Goal: Task Accomplishment & Management: Manage account settings

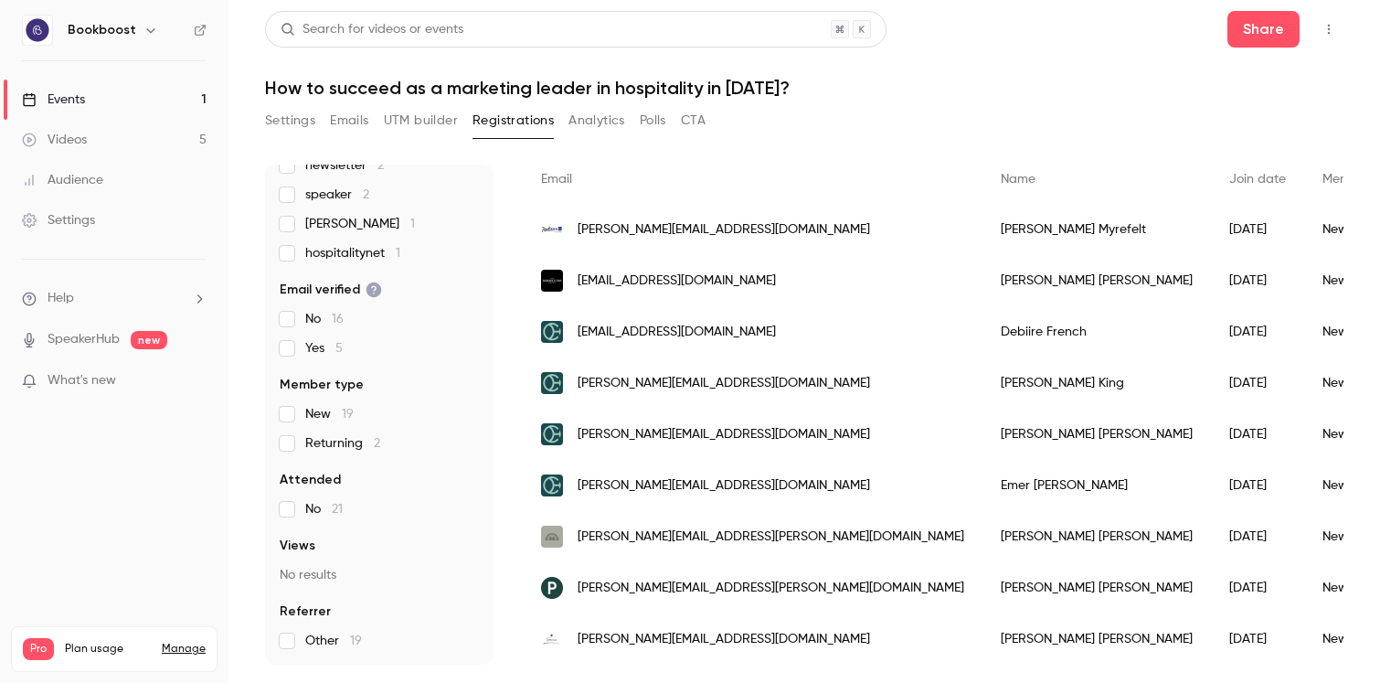
scroll to position [126, 0]
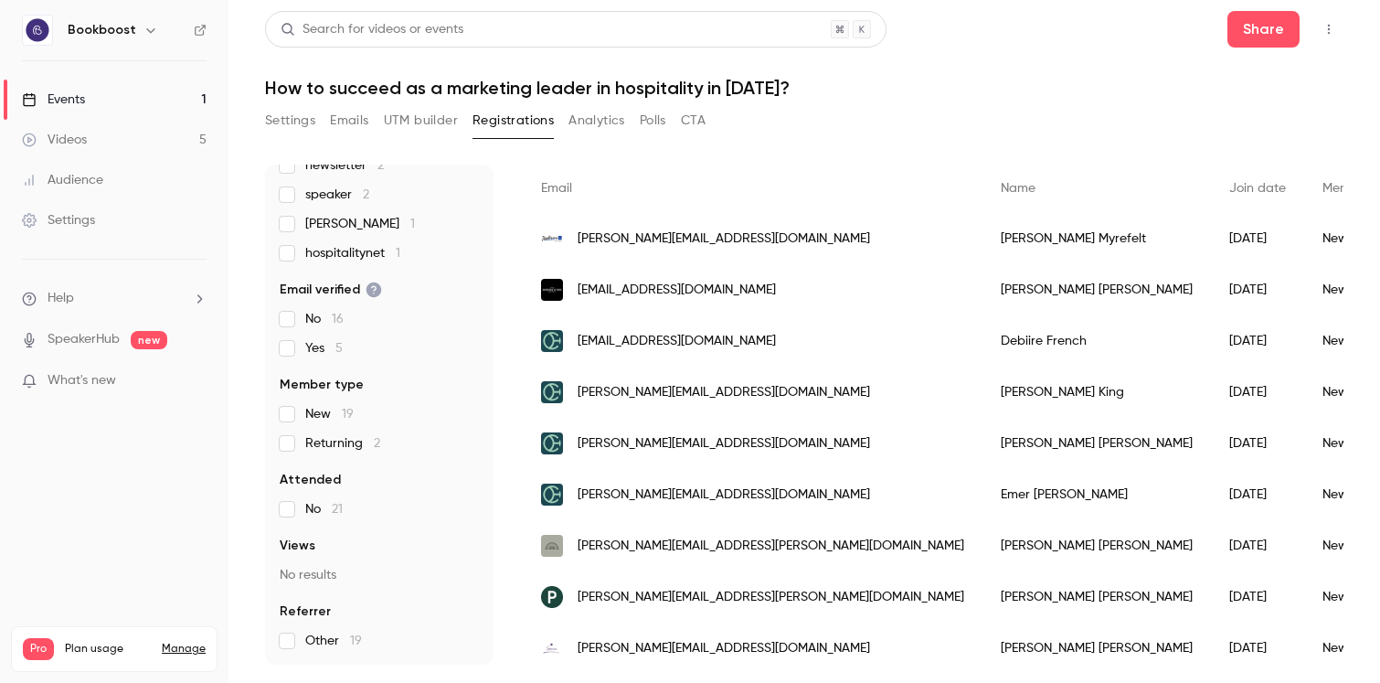
click at [276, 119] on button "Settings" at bounding box center [290, 120] width 50 height 29
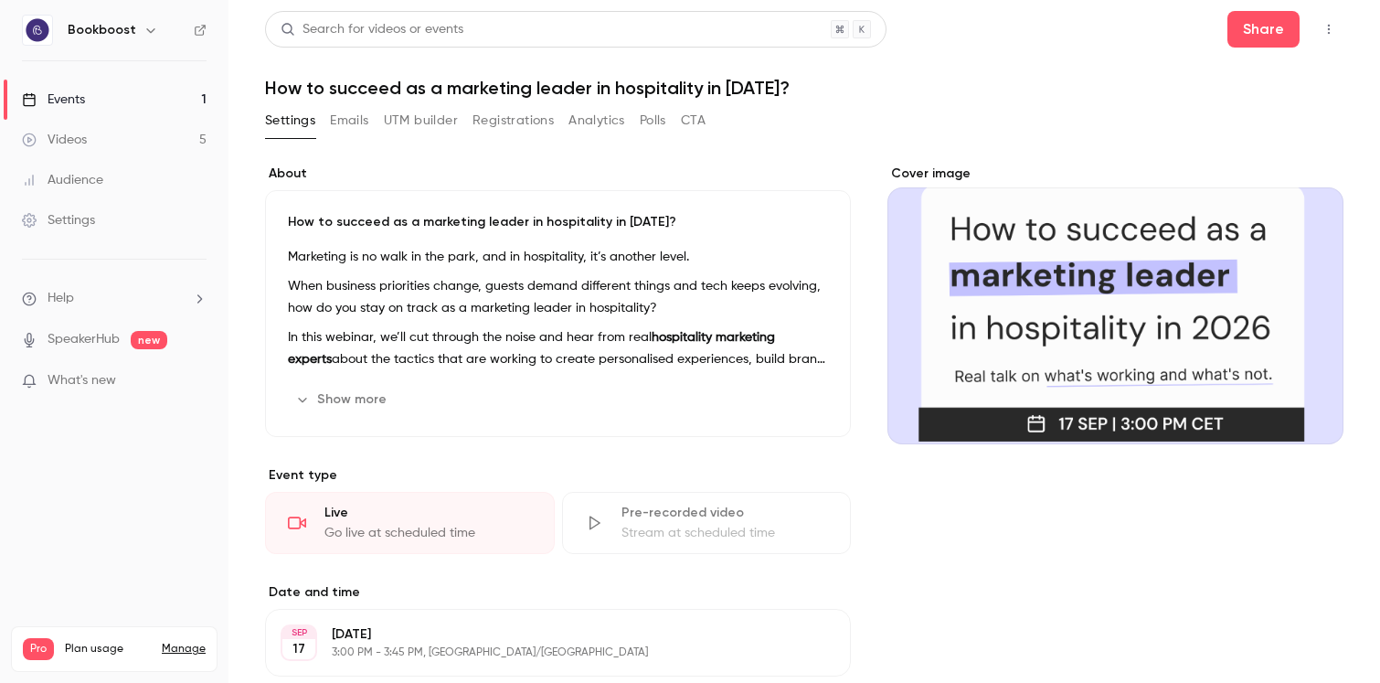
click at [338, 111] on button "Emails" at bounding box center [349, 120] width 38 height 29
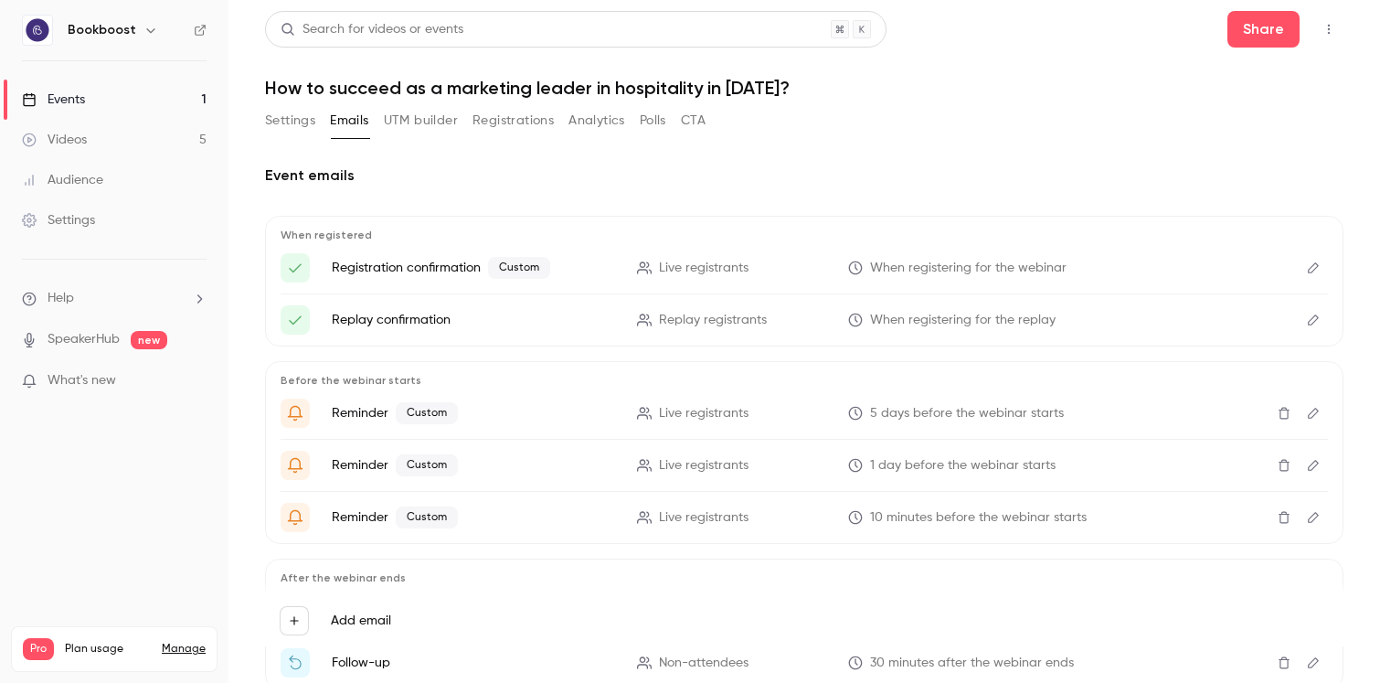
click at [281, 134] on button "Settings" at bounding box center [290, 120] width 50 height 29
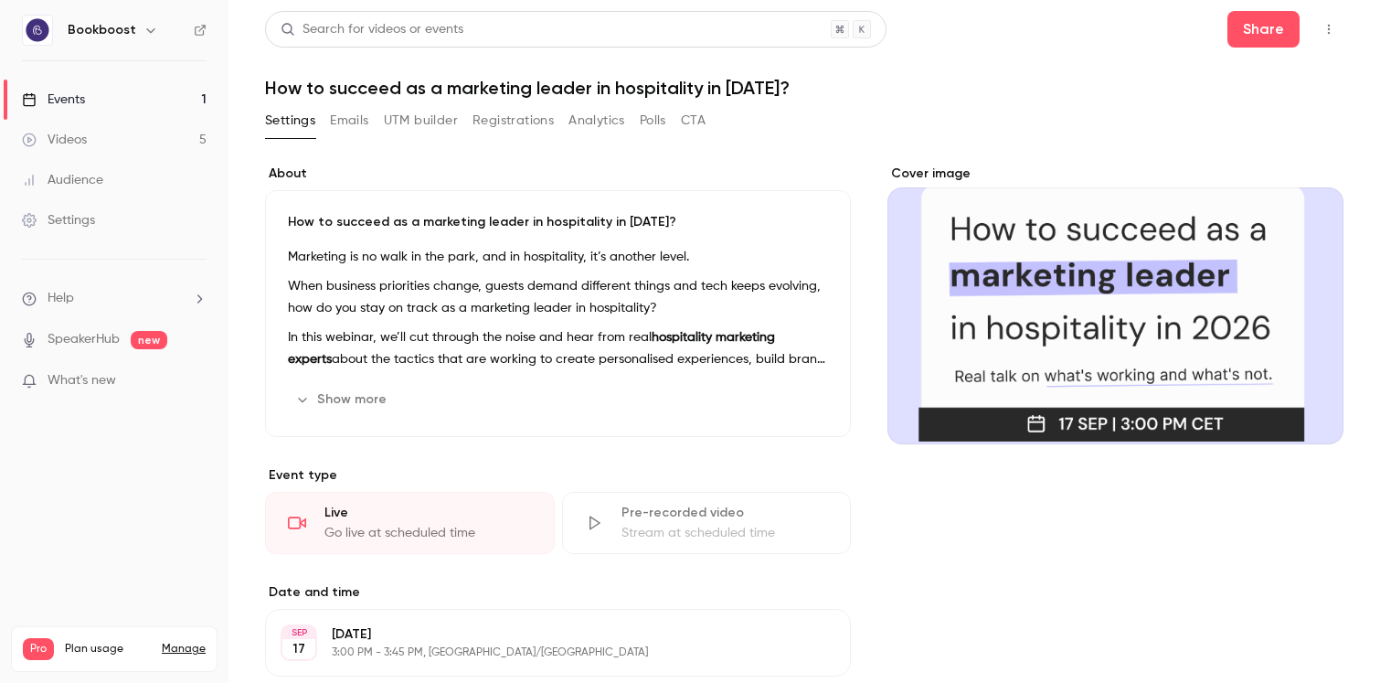
click at [506, 116] on button "Registrations" at bounding box center [512, 120] width 81 height 29
